Goal: Navigation & Orientation: Find specific page/section

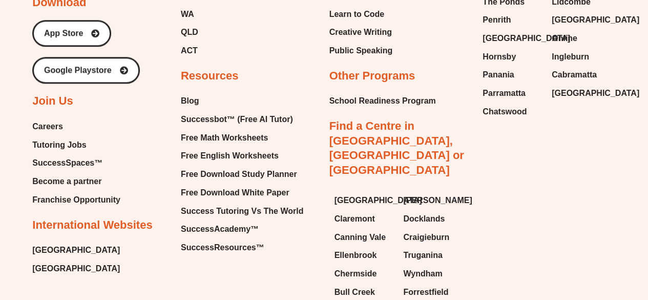
scroll to position [4345, 0]
click at [235, 131] on span "Free Math Worksheets" at bounding box center [224, 138] width 87 height 15
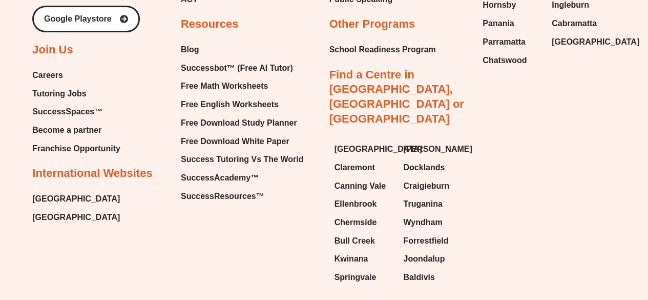
scroll to position [7935, 0]
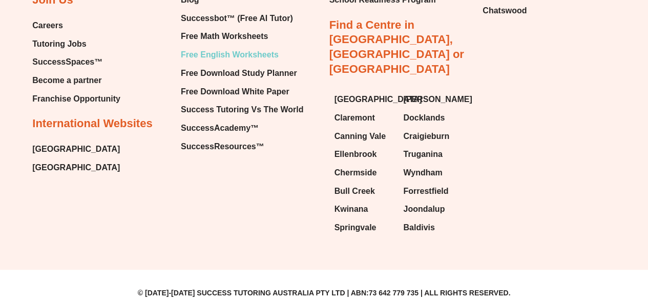
click at [214, 62] on span "Free English Worksheets" at bounding box center [230, 54] width 98 height 15
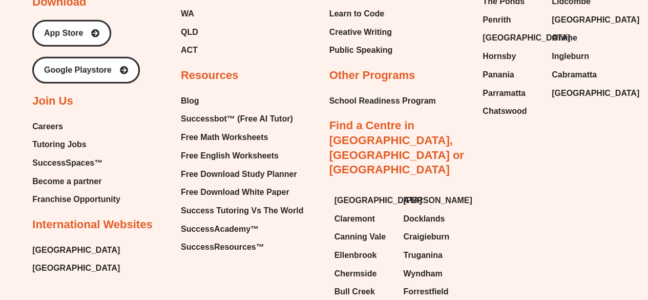
scroll to position [11142, 0]
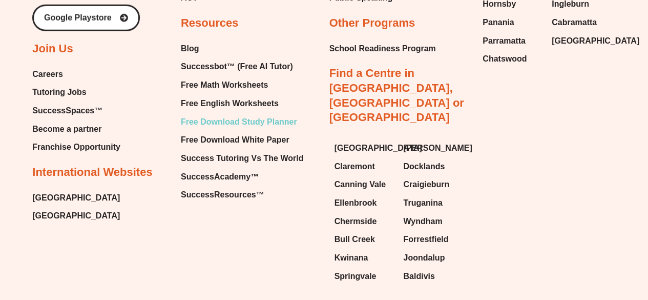
click at [235, 114] on span "Free Download Study Planner" at bounding box center [239, 121] width 116 height 15
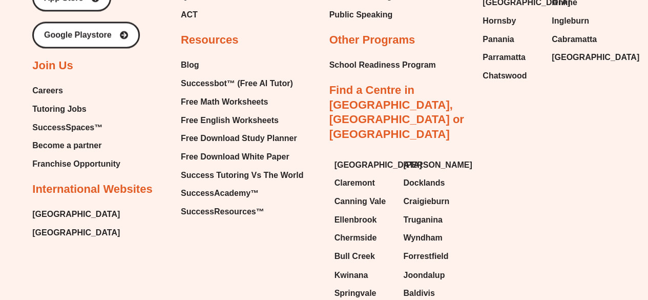
scroll to position [2706, 0]
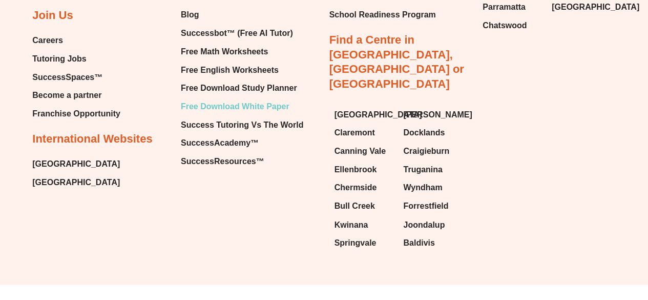
click at [204, 106] on span "Free Download White Paper" at bounding box center [235, 106] width 109 height 15
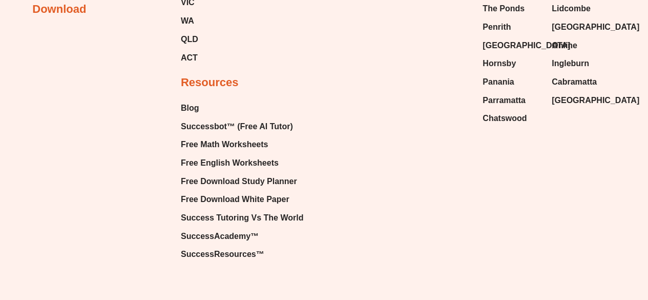
scroll to position [1329, 0]
click at [241, 197] on span "Free Download White Paper" at bounding box center [235, 199] width 109 height 15
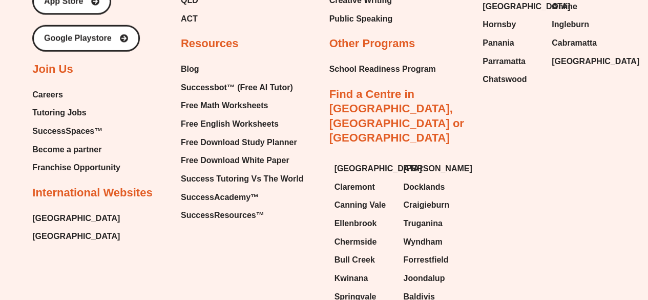
scroll to position [1260, 0]
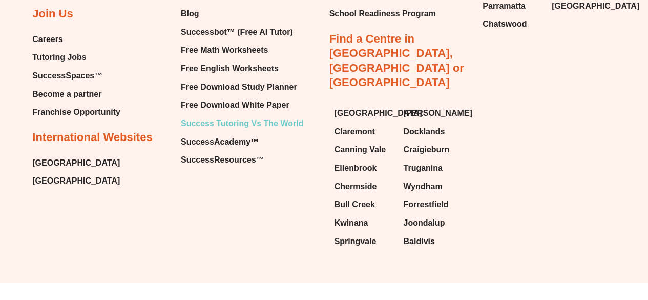
click at [245, 118] on span "Success Tutoring Vs The World" at bounding box center [242, 123] width 122 height 15
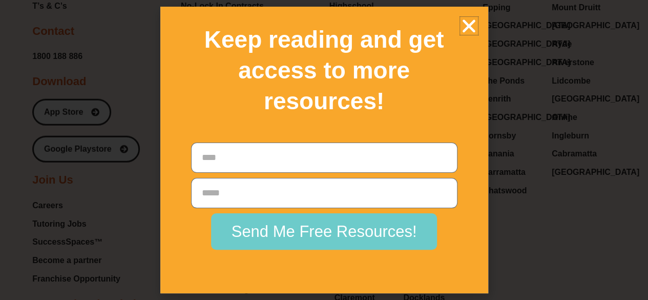
scroll to position [9071, 0]
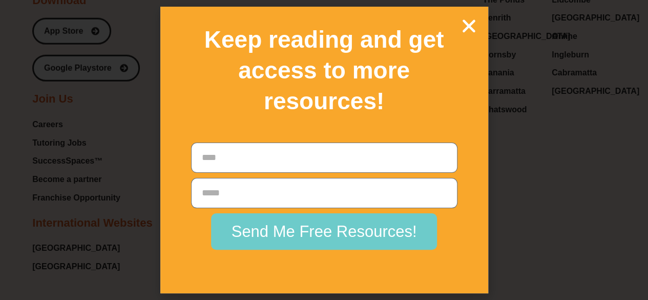
click at [463, 25] on icon "Close" at bounding box center [469, 26] width 18 height 18
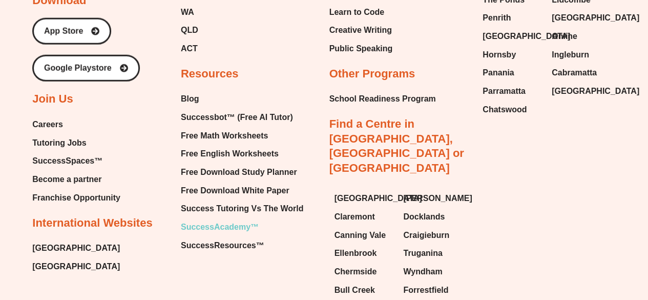
click at [226, 219] on span "SuccessAcademy™" at bounding box center [220, 226] width 78 height 15
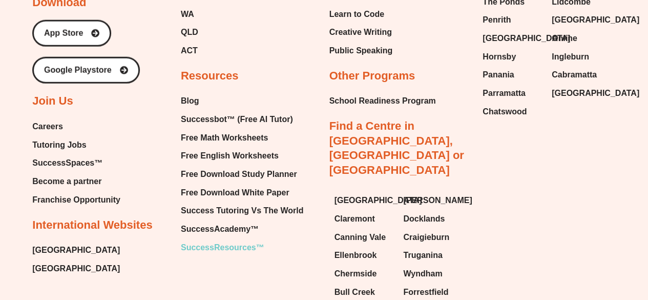
click at [201, 240] on span "SuccessResources™" at bounding box center [222, 247] width 83 height 15
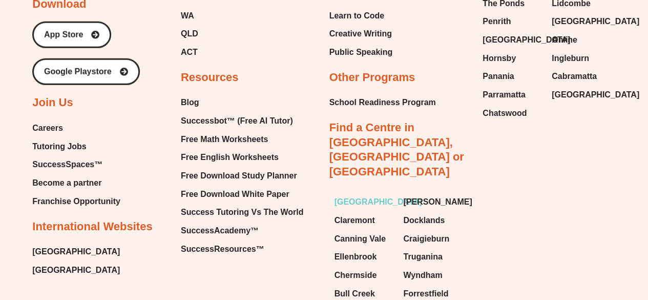
click at [352, 194] on span "[GEOGRAPHIC_DATA]" at bounding box center [378, 201] width 88 height 15
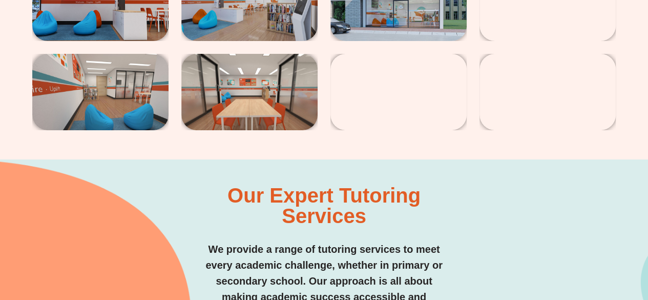
scroll to position [1885, 0]
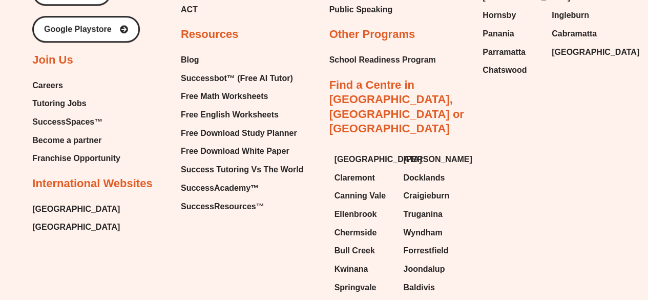
scroll to position [6244, 0]
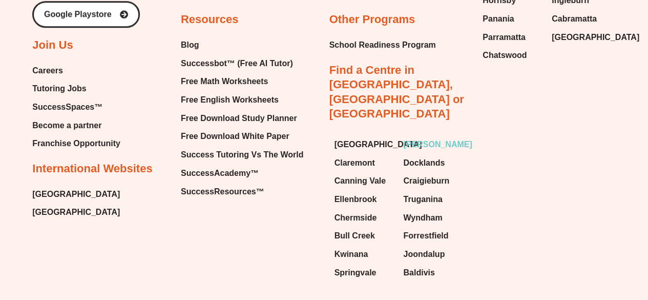
click at [430, 137] on span "[PERSON_NAME]" at bounding box center [437, 144] width 69 height 15
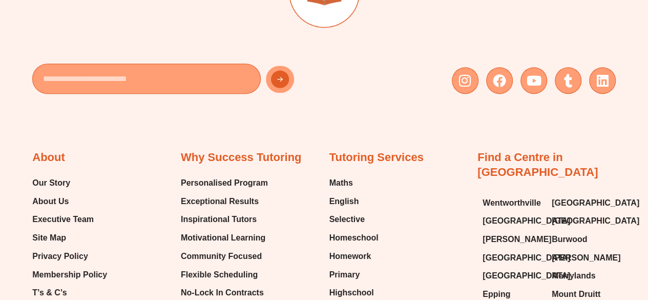
scroll to position [6042, 0]
click at [496, 267] on span "[GEOGRAPHIC_DATA]" at bounding box center [526, 274] width 88 height 15
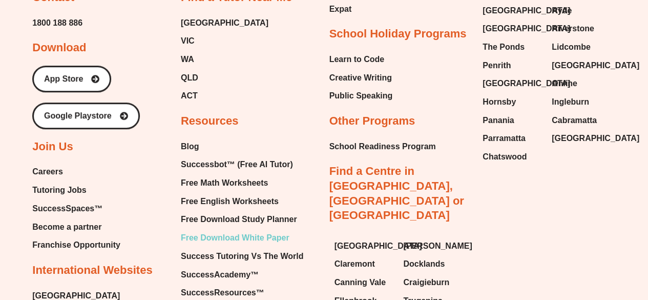
scroll to position [6022, 0]
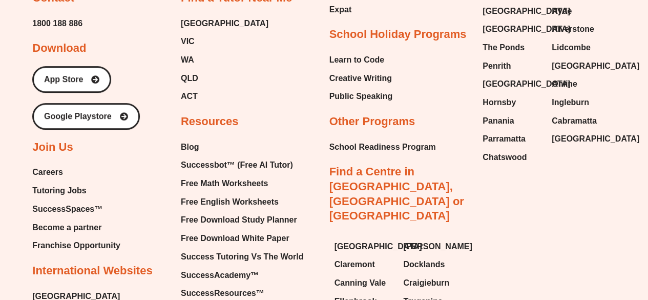
click at [47, 164] on span "Careers" at bounding box center [47, 171] width 31 height 15
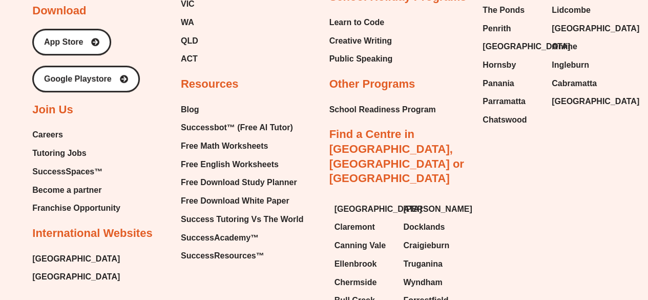
click at [62, 145] on span "Tutoring Jobs" at bounding box center [59, 152] width 54 height 15
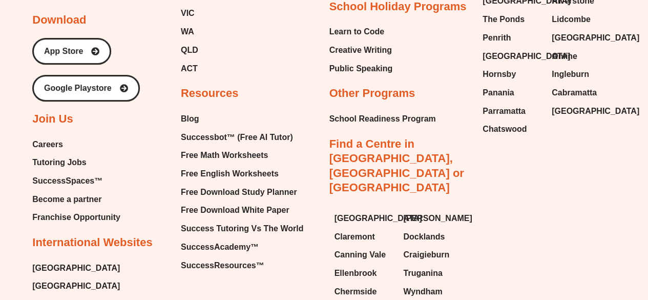
scroll to position [2143, 0]
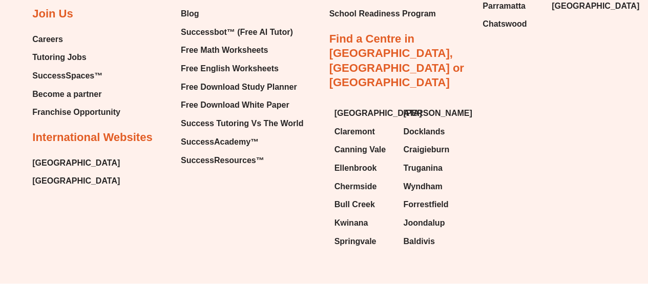
click at [68, 75] on span "SuccessSpaces™" at bounding box center [67, 75] width 70 height 15
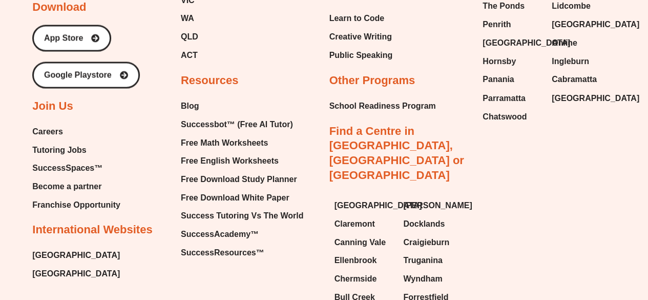
scroll to position [2869, 0]
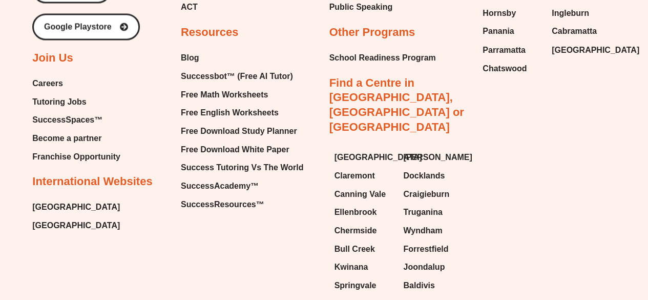
click at [80, 130] on span "Become a partner" at bounding box center [66, 137] width 69 height 15
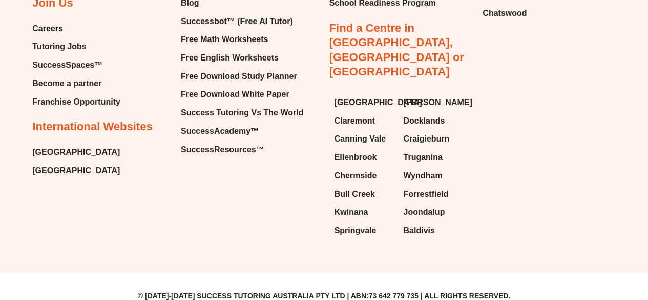
scroll to position [2243, 0]
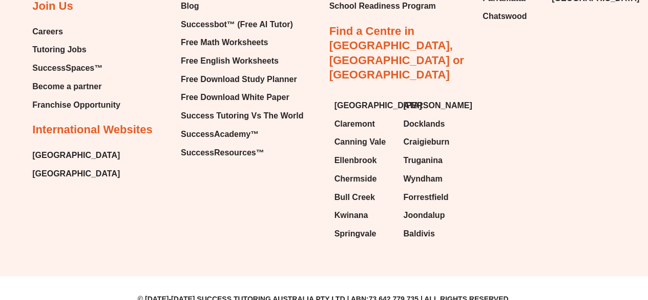
click at [67, 113] on span "Franchise Opportunity" at bounding box center [76, 104] width 88 height 15
